Goal: Navigation & Orientation: Find specific page/section

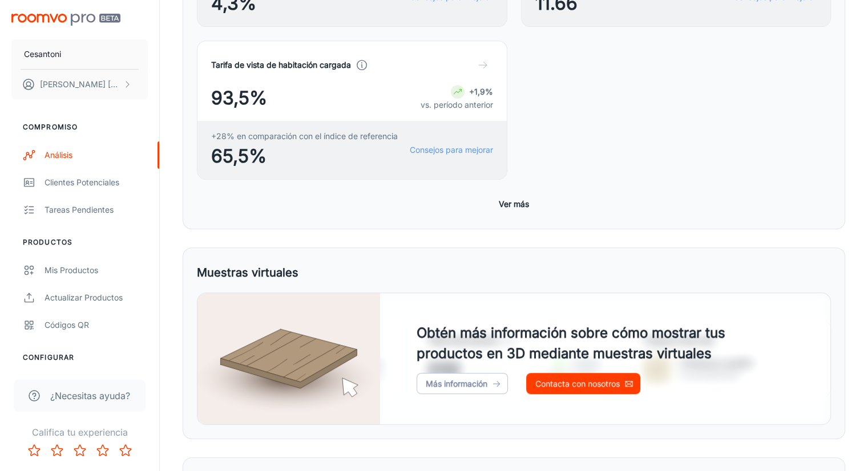
scroll to position [536, 0]
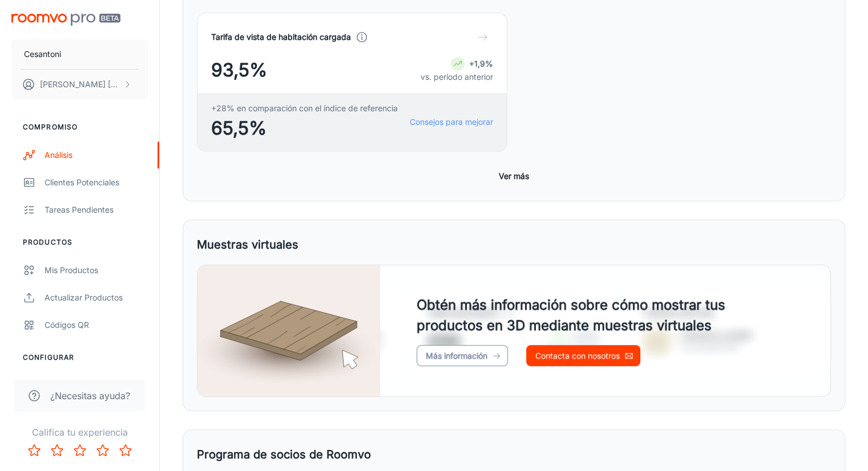
click at [428, 351] on font "Más información" at bounding box center [457, 356] width 62 height 10
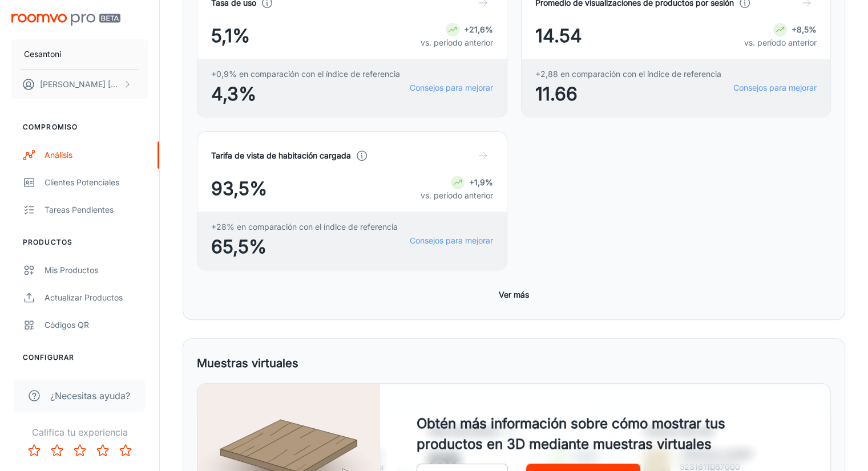
scroll to position [308, 0]
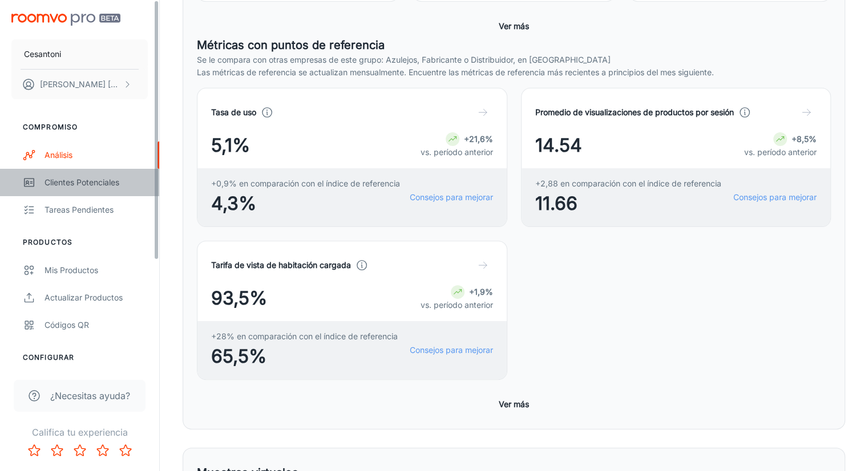
click at [90, 179] on font "Clientes potenciales" at bounding box center [82, 182] width 75 height 10
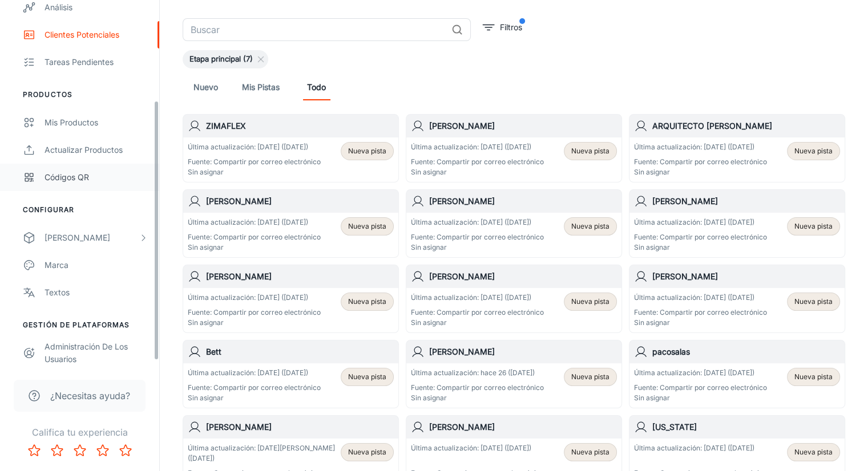
scroll to position [148, 0]
click at [103, 232] on div "[PERSON_NAME]" at bounding box center [92, 237] width 94 height 13
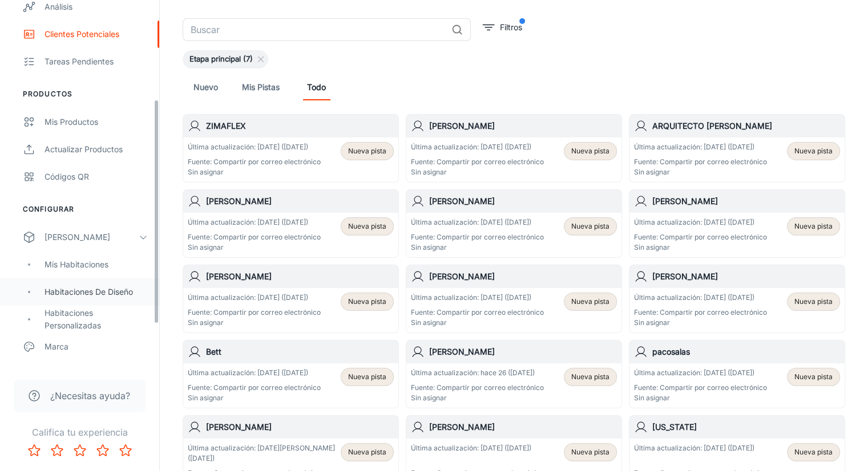
scroll to position [205, 0]
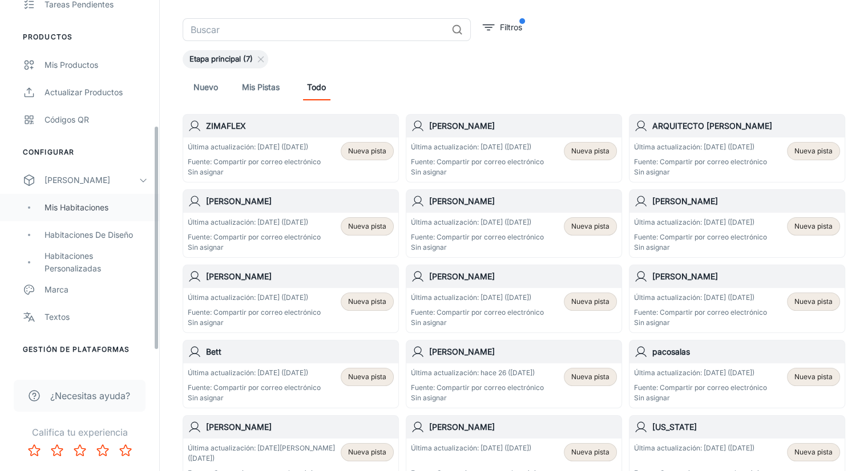
click at [103, 204] on font "Mis habitaciones" at bounding box center [77, 208] width 64 height 10
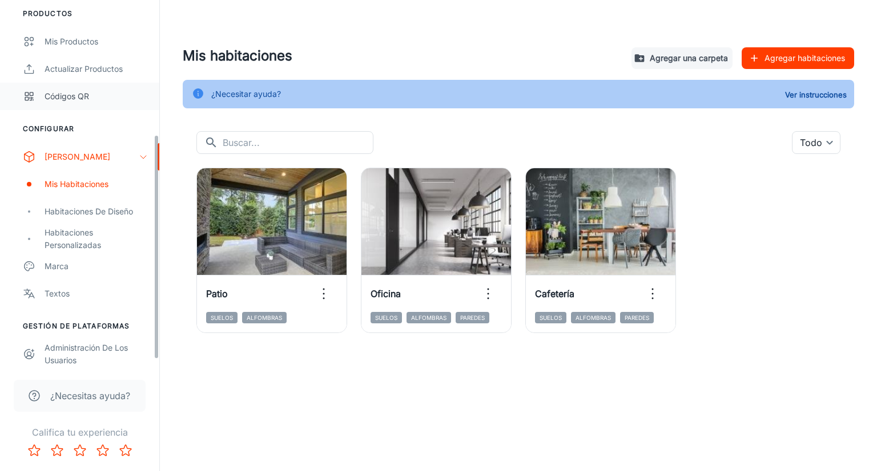
scroll to position [231, 0]
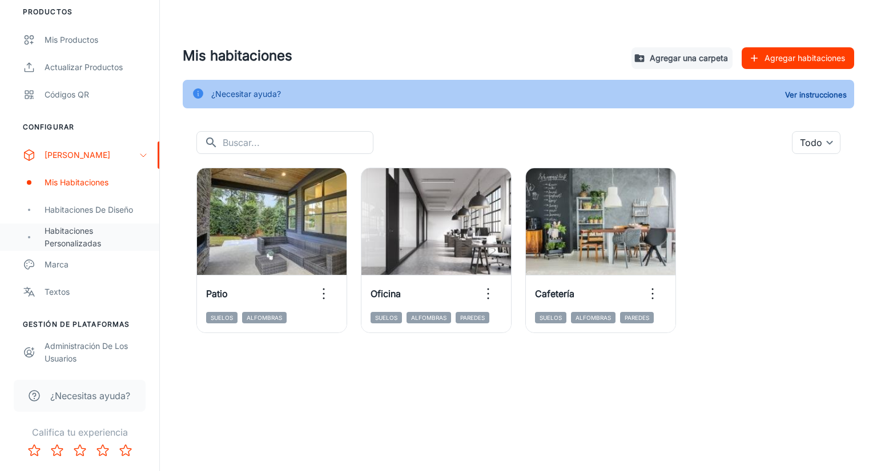
click at [95, 245] on font "Habitaciones personalizadas" at bounding box center [73, 237] width 56 height 22
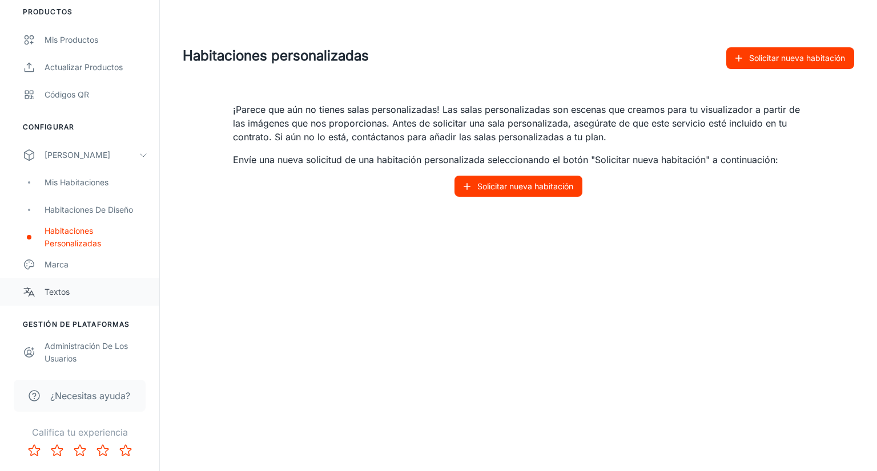
click at [63, 294] on font "Textos" at bounding box center [57, 292] width 25 height 10
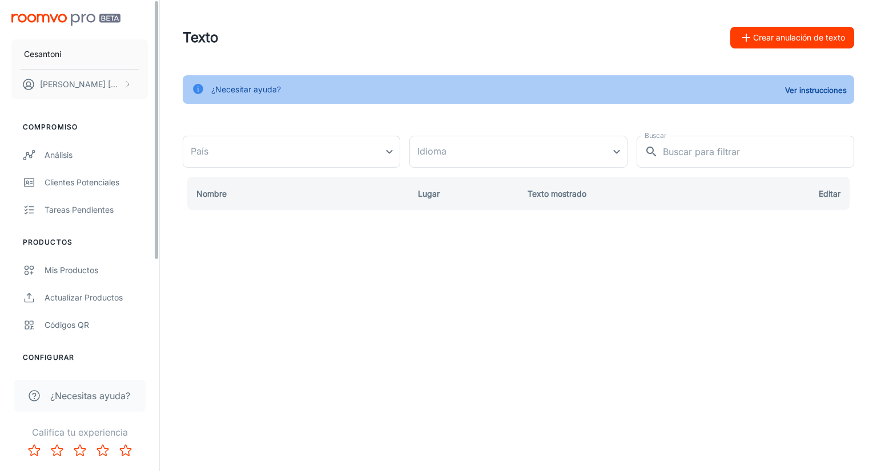
type input "[GEOGRAPHIC_DATA]"
type input "es-mx"
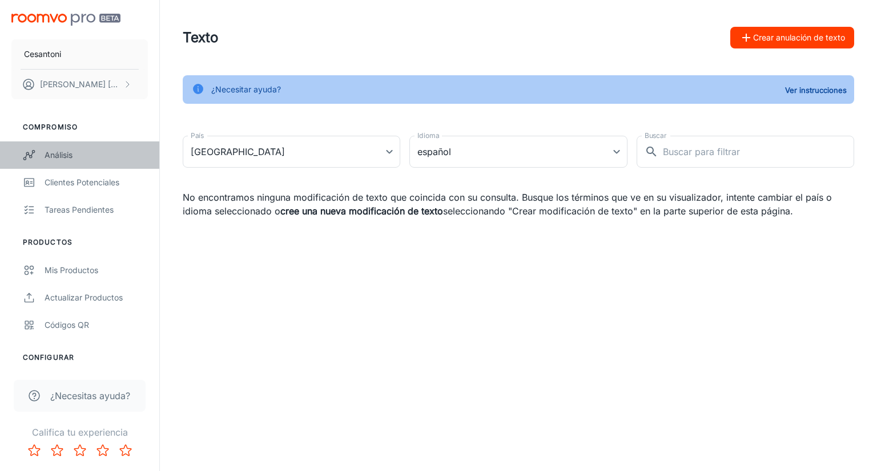
click at [66, 160] on div "Análisis" at bounding box center [96, 155] width 103 height 13
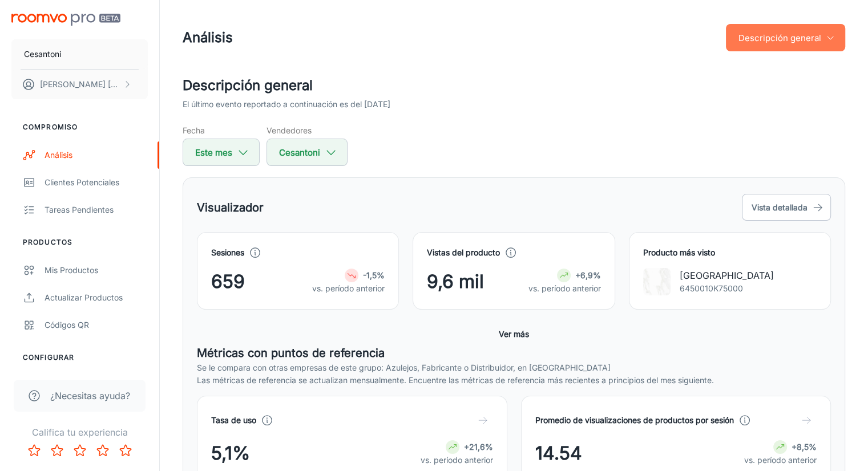
click at [834, 41] on icon "button" at bounding box center [830, 37] width 9 height 9
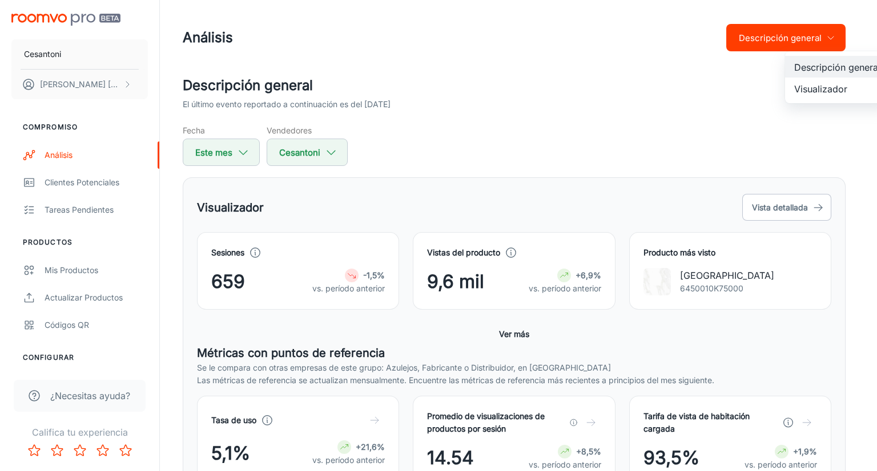
click at [664, 106] on div at bounding box center [438, 235] width 877 height 471
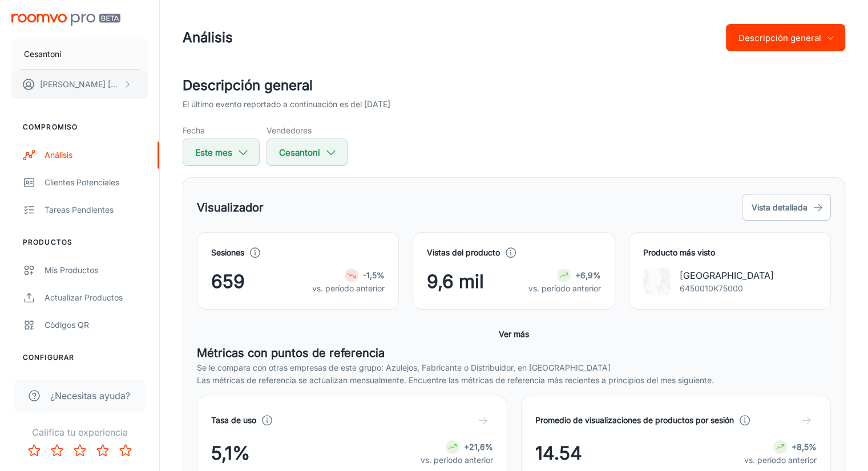
click at [123, 84] on icon "contenido desplazable" at bounding box center [127, 84] width 9 height 9
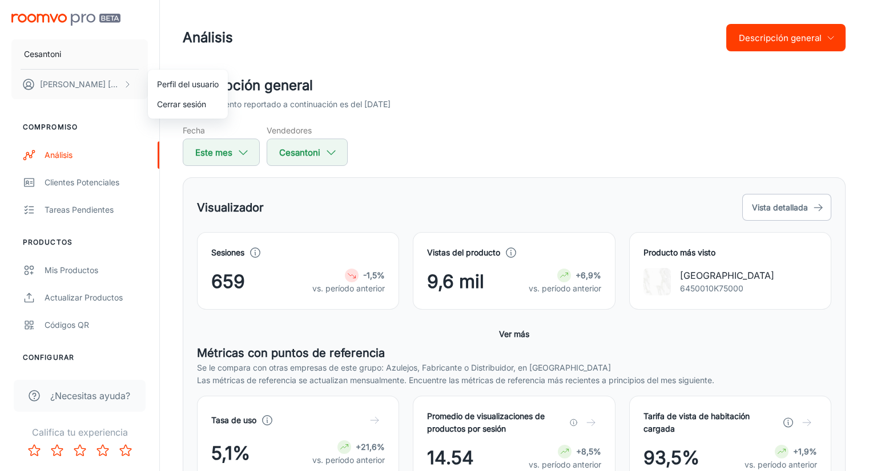
click at [80, 183] on div at bounding box center [438, 235] width 877 height 471
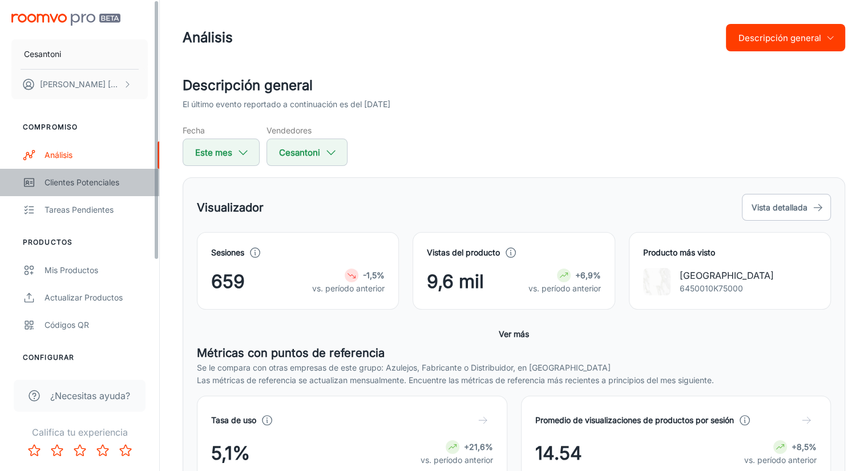
click at [67, 187] on div "Clientes potenciales" at bounding box center [96, 182] width 103 height 13
